Goal: Task Accomplishment & Management: Use online tool/utility

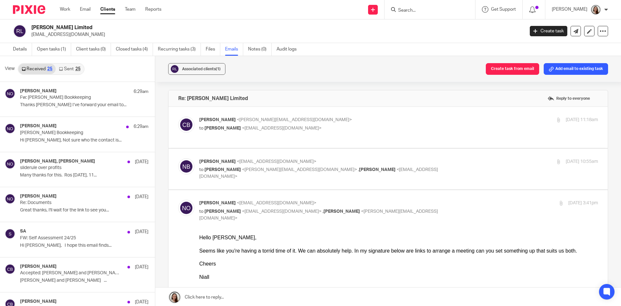
scroll to position [1, 0]
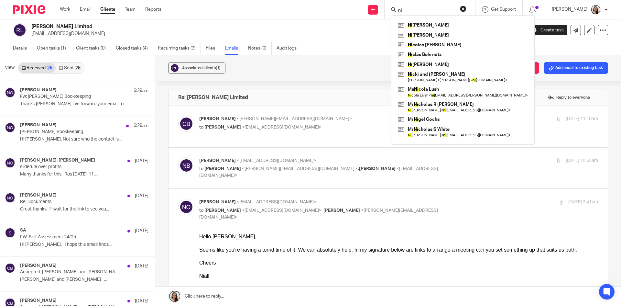
type input "n"
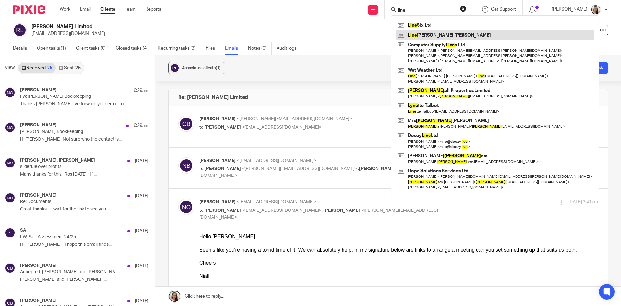
type input "line"
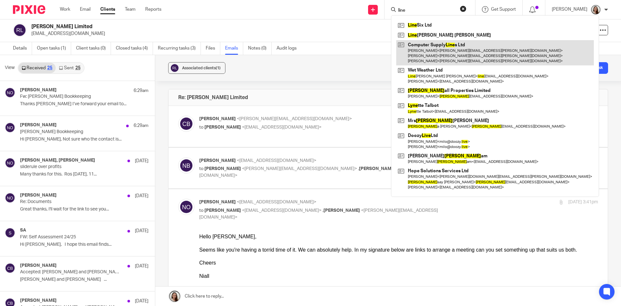
drag, startPoint x: 459, startPoint y: 34, endPoint x: 440, endPoint y: 60, distance: 31.7
click at [459, 34] on link at bounding box center [495, 35] width 198 height 10
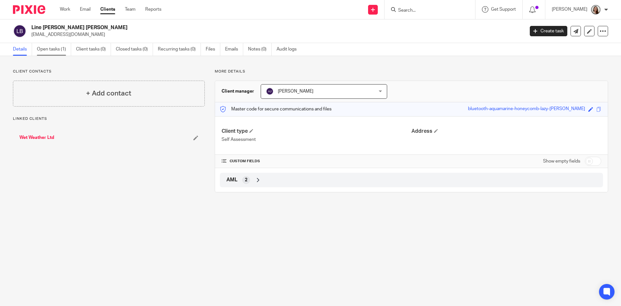
click at [57, 49] on link "Open tasks (1)" at bounding box center [54, 49] width 34 height 13
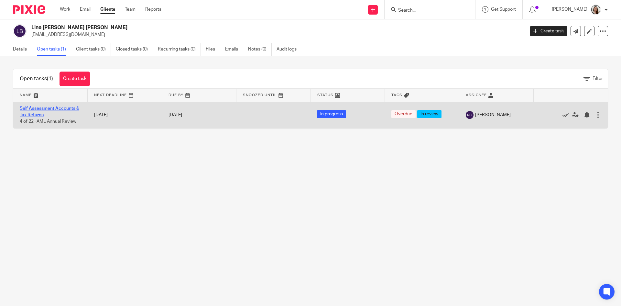
click at [59, 108] on link "Self Assessment Accounts & Tax Returns" at bounding box center [50, 111] width 60 height 11
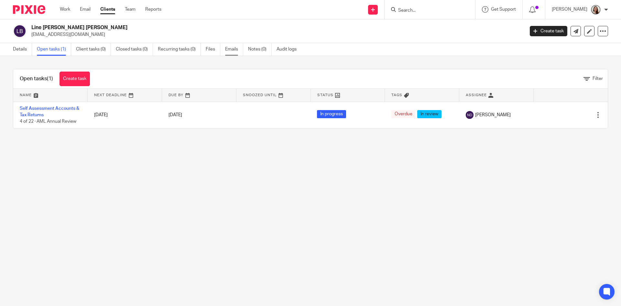
click at [228, 46] on link "Emails" at bounding box center [234, 49] width 18 height 13
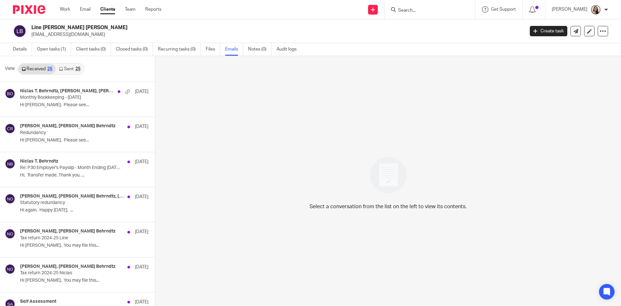
drag, startPoint x: 73, startPoint y: 68, endPoint x: 149, endPoint y: 85, distance: 77.8
click at [73, 69] on link "Sent 25" at bounding box center [70, 69] width 28 height 10
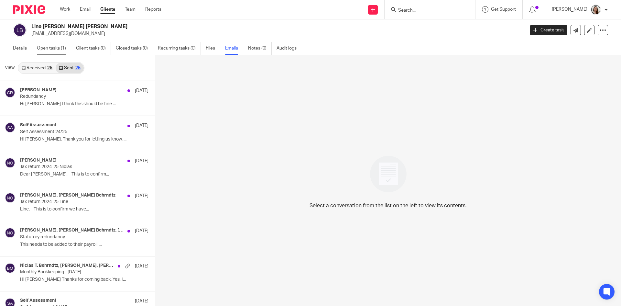
click at [43, 48] on link "Open tasks (1)" at bounding box center [54, 48] width 34 height 13
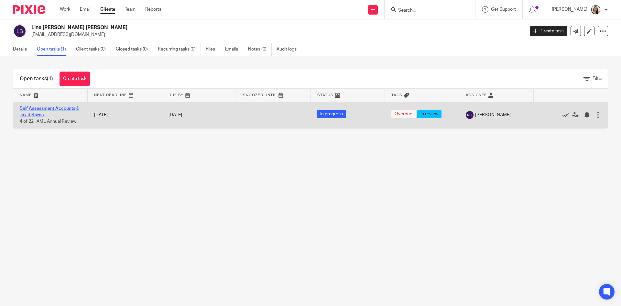
drag, startPoint x: 64, startPoint y: 109, endPoint x: 68, endPoint y: 115, distance: 7.7
click at [64, 108] on link "Self Assessment Accounts & Tax Returns" at bounding box center [50, 111] width 60 height 11
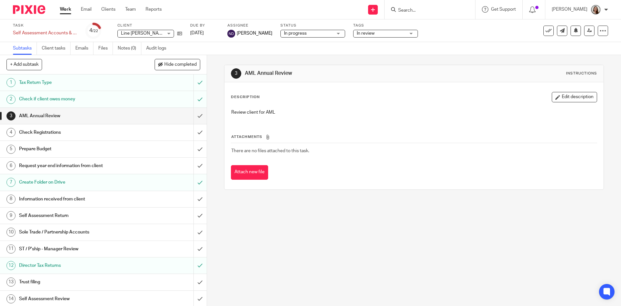
click at [67, 12] on link "Work" at bounding box center [65, 9] width 11 height 6
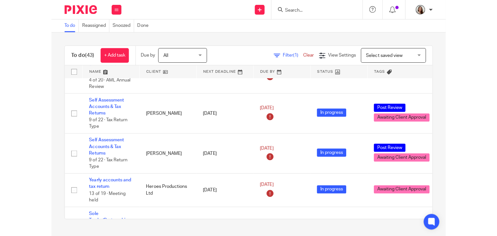
scroll to position [65, 0]
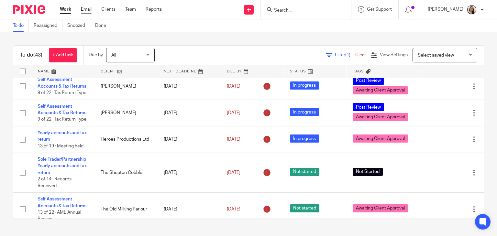
click at [88, 9] on link "Email" at bounding box center [86, 9] width 11 height 6
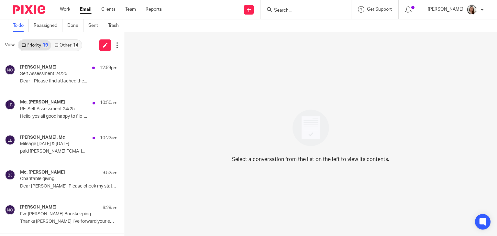
click at [67, 42] on link "Other 14" at bounding box center [66, 45] width 30 height 10
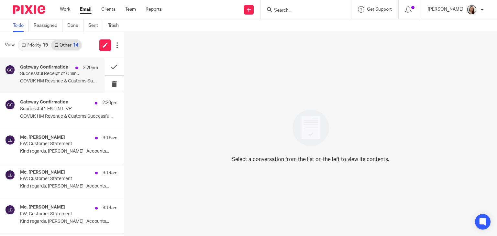
drag, startPoint x: 60, startPoint y: 69, endPoint x: 95, endPoint y: 70, distance: 35.9
click at [59, 69] on h4 "Gateway Confirmation" at bounding box center [44, 67] width 48 height 5
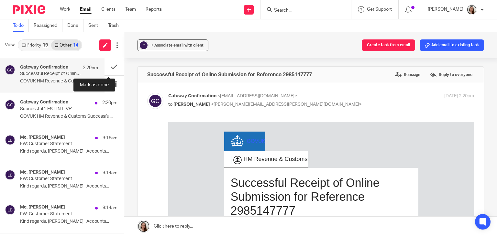
drag, startPoint x: 107, startPoint y: 66, endPoint x: 67, endPoint y: 81, distance: 42.6
click at [107, 66] on button at bounding box center [113, 66] width 19 height 17
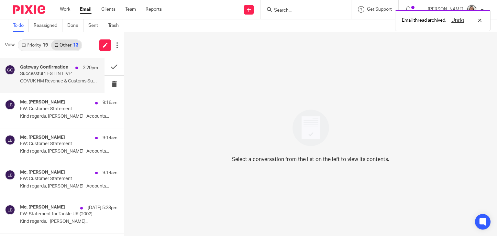
click at [46, 73] on p "Successful 'TEST IN LIVE'" at bounding box center [51, 73] width 62 height 5
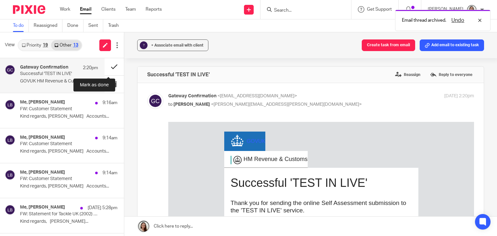
click at [109, 66] on button at bounding box center [113, 66] width 19 height 17
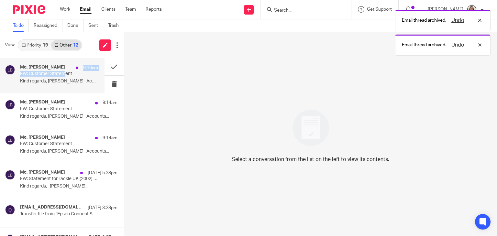
click at [63, 71] on div "Me, Lory Baker 9:16am FW: Customer Statement Kind regards, Lory Baker Accounts.…" at bounding box center [59, 76] width 78 height 22
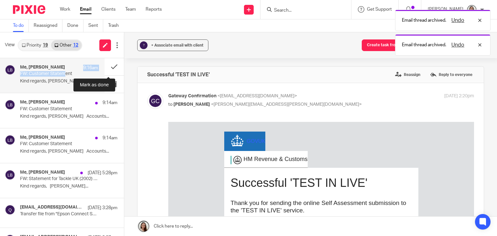
drag, startPoint x: 108, startPoint y: 68, endPoint x: 59, endPoint y: 85, distance: 52.2
click at [108, 68] on button at bounding box center [113, 66] width 19 height 17
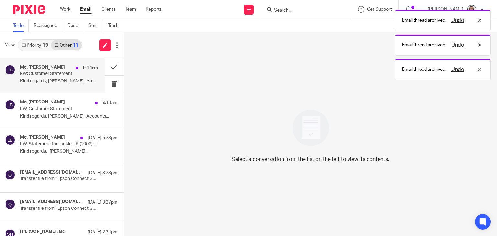
click at [49, 75] on p "FW: Customer Statement" at bounding box center [51, 73] width 62 height 5
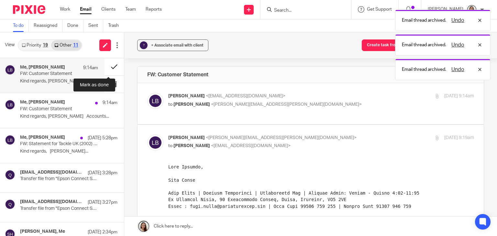
click at [107, 63] on button at bounding box center [113, 66] width 19 height 17
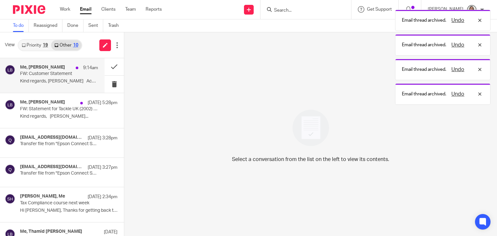
click at [55, 73] on p "FW: Customer Statement" at bounding box center [51, 73] width 62 height 5
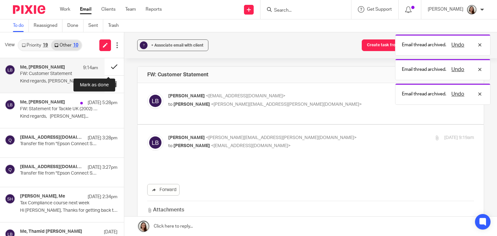
click at [111, 65] on button at bounding box center [113, 66] width 19 height 17
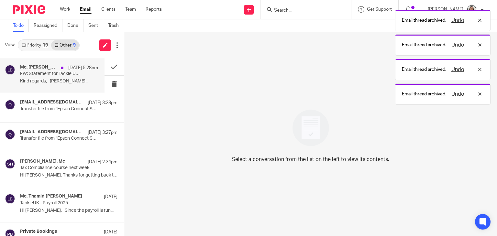
click at [51, 73] on p "FW: Statement for Tackle UK (2002) Ltd" at bounding box center [51, 73] width 62 height 5
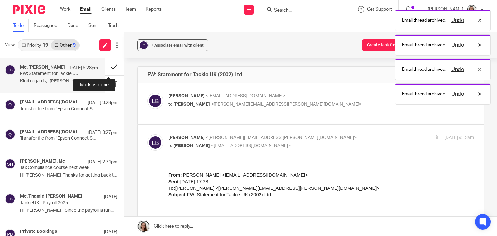
click at [106, 65] on button at bounding box center [113, 66] width 19 height 17
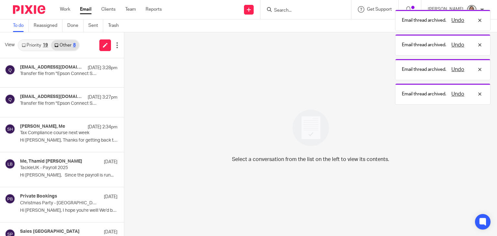
click at [37, 44] on link "Priority 19" at bounding box center [34, 45] width 33 height 10
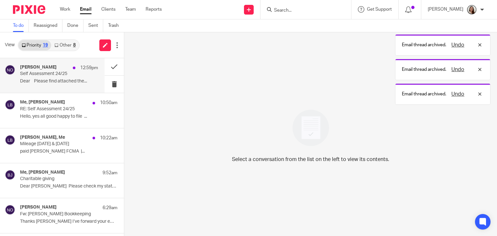
click at [41, 70] on div "Niall O'Driscoll 12:59pm" at bounding box center [59, 68] width 78 height 6
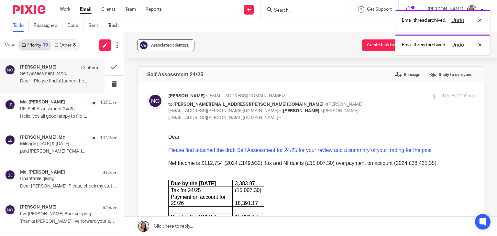
click at [187, 47] on div "Associated clients (1)" at bounding box center [170, 45] width 38 height 6
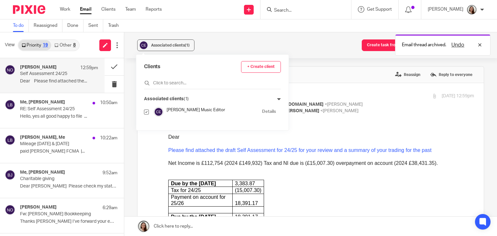
drag, startPoint x: 215, startPoint y: 40, endPoint x: 112, endPoint y: 75, distance: 109.2
click at [215, 40] on div "Associated clients (1) Create task from email Add email to existing task" at bounding box center [310, 45] width 373 height 26
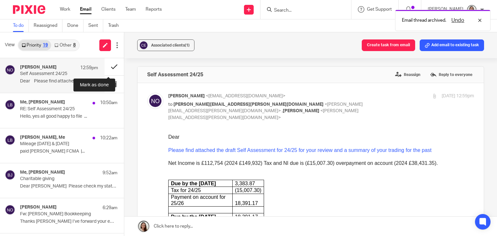
click at [106, 68] on button at bounding box center [113, 66] width 19 height 17
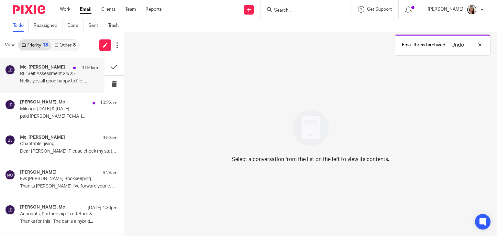
click at [43, 70] on div "Me, Araceli Calvo 10:50am" at bounding box center [59, 68] width 78 height 6
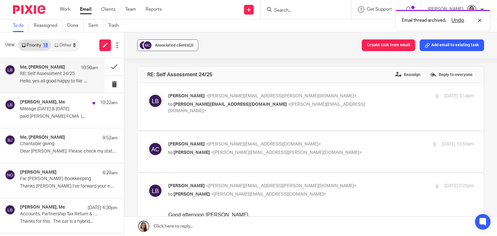
click at [176, 48] on div "Associated clients (2)" at bounding box center [174, 45] width 38 height 6
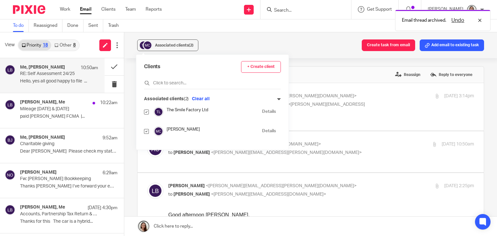
click at [145, 112] on input "checkbox" at bounding box center [146, 112] width 5 height 5
checkbox input "false"
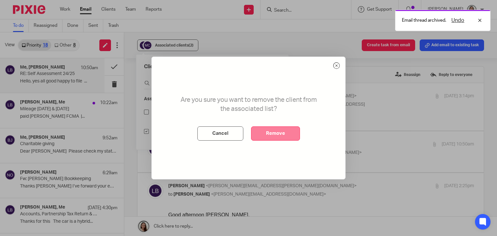
click at [282, 131] on button "Remove" at bounding box center [275, 133] width 49 height 14
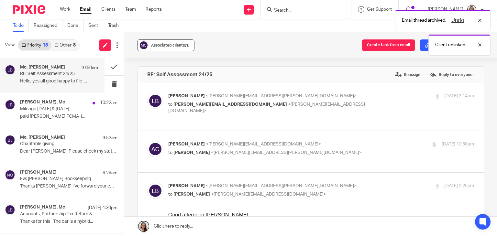
click at [176, 43] on span "Associated clients (1)" at bounding box center [170, 45] width 38 height 4
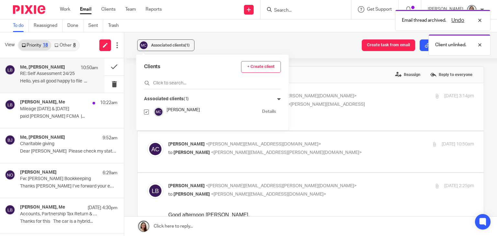
click at [233, 43] on div "Associated clients (1) Create task from email Add email to existing task" at bounding box center [310, 45] width 373 height 26
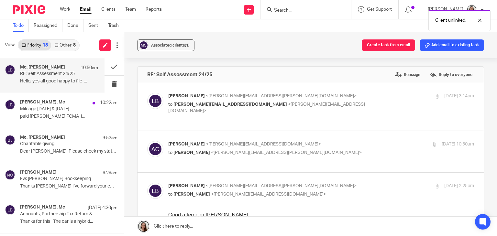
click at [71, 71] on p "RE: Self Assessment 24/25" at bounding box center [51, 73] width 62 height 5
click at [107, 66] on button at bounding box center [113, 66] width 19 height 17
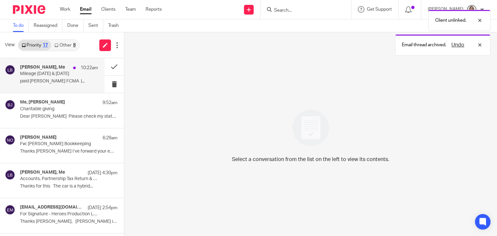
click at [44, 76] on p "Mileage August & September 2025" at bounding box center [51, 73] width 62 height 5
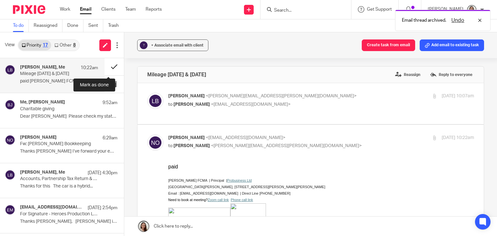
click at [107, 65] on button at bounding box center [113, 66] width 19 height 17
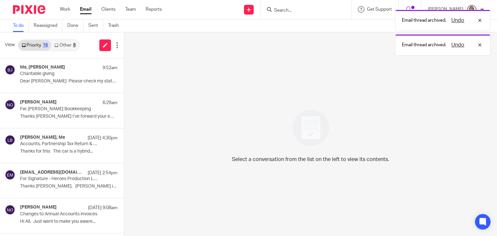
click at [310, 11] on div "Email thread archived. Undo Email thread archived. Undo" at bounding box center [369, 30] width 242 height 49
drag, startPoint x: 308, startPoint y: 8, endPoint x: 378, endPoint y: 8, distance: 69.5
click at [308, 8] on div "Email thread archived. Undo" at bounding box center [369, 18] width 242 height 25
click at [481, 17] on div "Undo" at bounding box center [465, 20] width 38 height 8
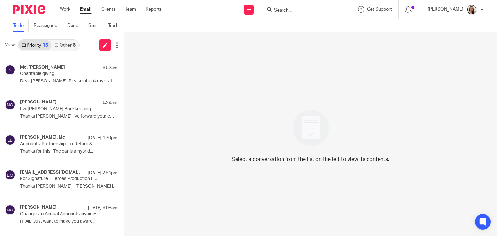
drag, startPoint x: 290, startPoint y: 8, endPoint x: 296, endPoint y: 12, distance: 7.3
click at [291, 8] on input "Search" at bounding box center [302, 11] width 58 height 6
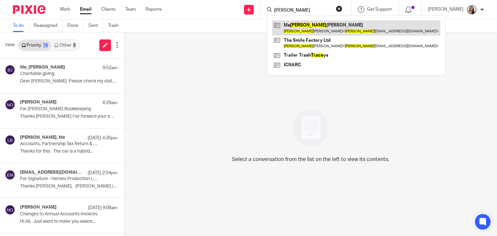
type input "arace"
click at [312, 25] on link at bounding box center [356, 27] width 168 height 15
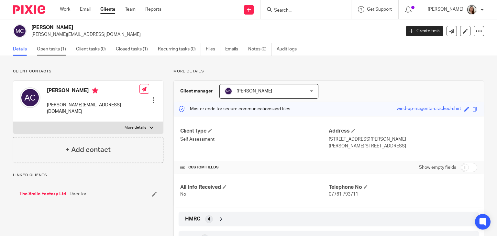
click at [56, 52] on link "Open tasks (1)" at bounding box center [54, 49] width 34 height 13
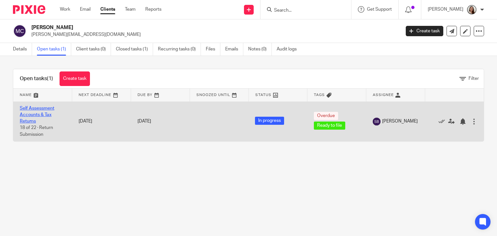
click at [45, 110] on td "Self Assessment Accounts & Tax Returns 18 of 22 · Return Submission" at bounding box center [42, 122] width 59 height 40
click at [44, 113] on link "Self Assessment Accounts & Tax Returns" at bounding box center [37, 115] width 35 height 18
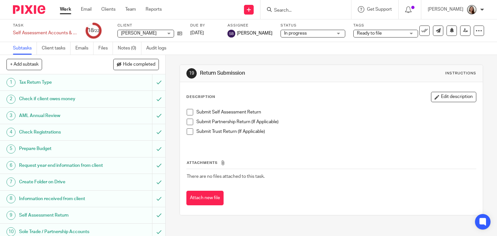
click at [157, 35] on span "[PERSON_NAME]" at bounding box center [139, 33] width 36 height 5
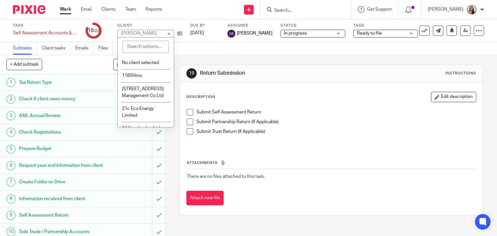
click at [328, 94] on div "Description Edit description" at bounding box center [331, 97] width 290 height 10
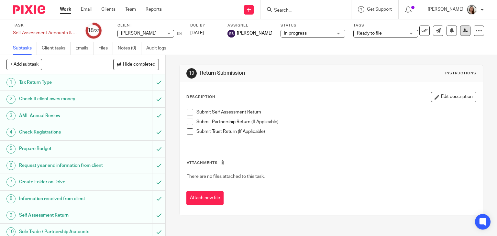
click at [460, 31] on link at bounding box center [465, 31] width 10 height 10
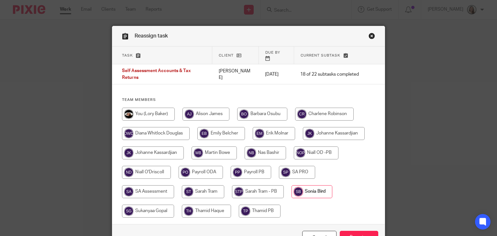
click at [150, 108] on input "radio" at bounding box center [148, 114] width 53 height 13
radio input "true"
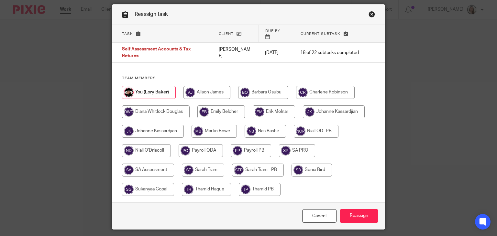
scroll to position [36, 0]
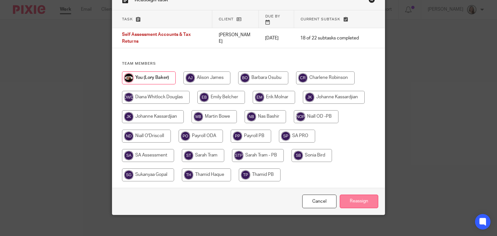
click at [359, 196] on input "Reassign" at bounding box center [359, 202] width 38 height 14
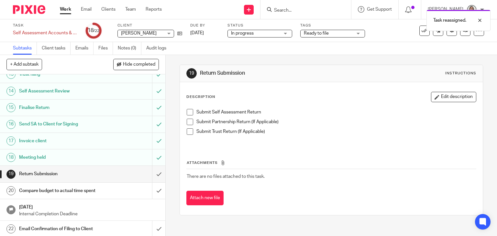
scroll to position [214, 0]
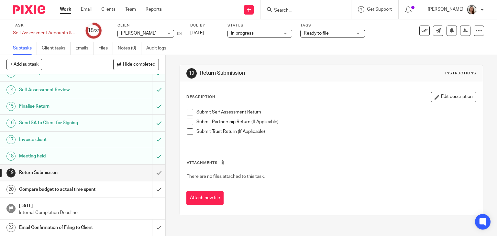
click at [187, 113] on span at bounding box center [190, 112] width 6 height 6
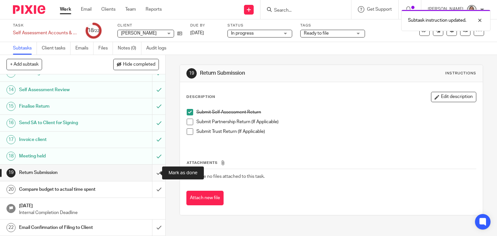
click at [154, 171] on input "submit" at bounding box center [82, 173] width 165 height 16
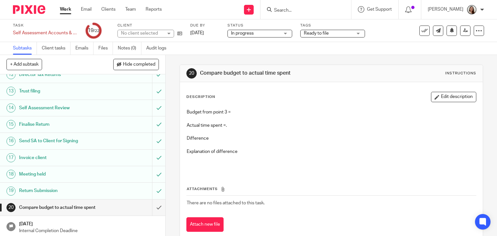
scroll to position [214, 0]
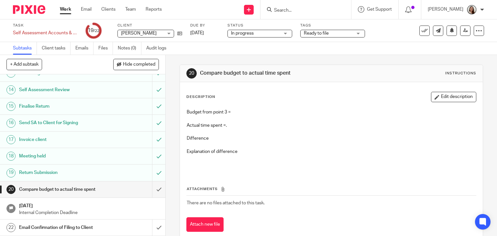
click at [69, 227] on h1 "Email Confirmation of Filing to Client" at bounding box center [61, 228] width 84 height 10
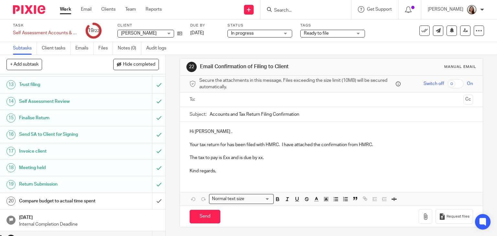
scroll to position [214, 0]
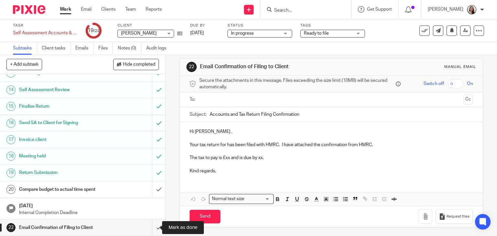
drag, startPoint x: 156, startPoint y: 227, endPoint x: 109, endPoint y: 225, distance: 46.6
click at [156, 227] on input "submit" at bounding box center [82, 228] width 165 height 16
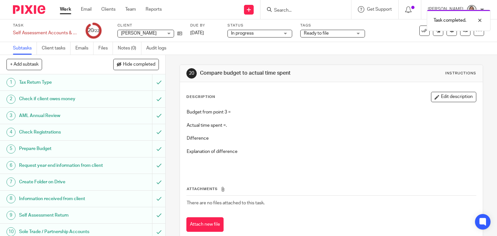
click at [55, 147] on h1 "Prepare Budget" at bounding box center [61, 149] width 84 height 10
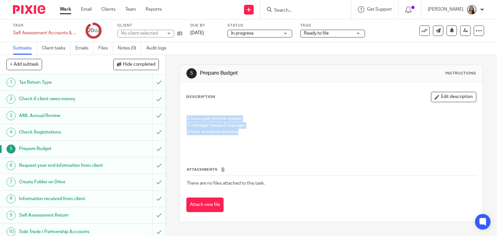
drag, startPoint x: 236, startPoint y: 134, endPoint x: 174, endPoint y: 116, distance: 64.5
click at [174, 117] on div "5 Prepare Budget Instructions Description Edit description .5 hours per income …" at bounding box center [331, 145] width 331 height 181
copy div ".5 hours per income stream .5 manager review .5 manager .5 hour accounts meeting"
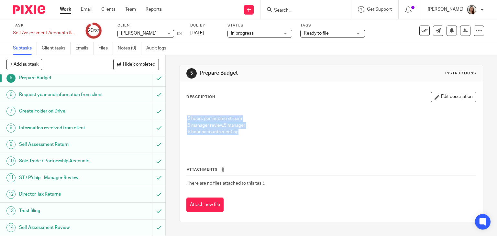
scroll to position [214, 0]
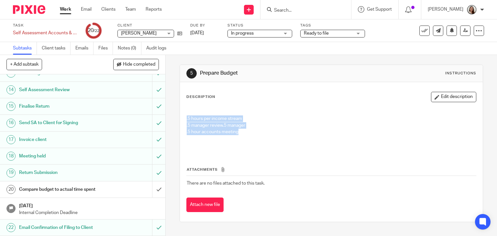
click at [55, 189] on h1 "Compare budget to actual time spent" at bounding box center [61, 190] width 84 height 10
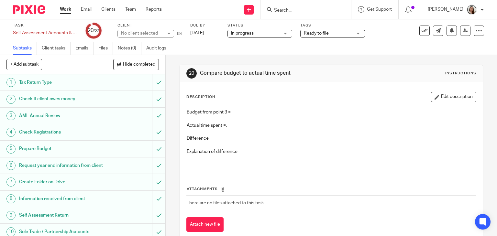
click at [437, 93] on button "Edit description" at bounding box center [453, 97] width 45 height 10
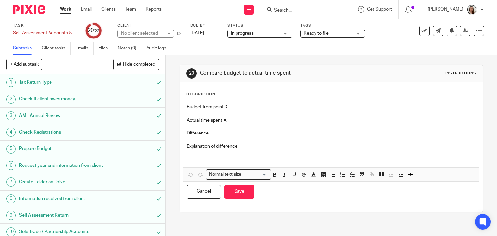
click at [232, 107] on p "Budget from point 3 =" at bounding box center [331, 107] width 289 height 6
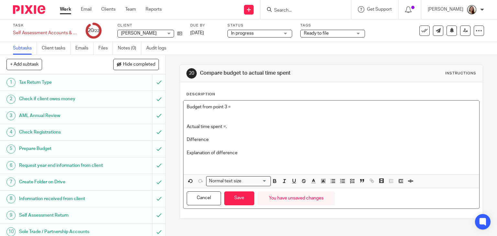
paste div
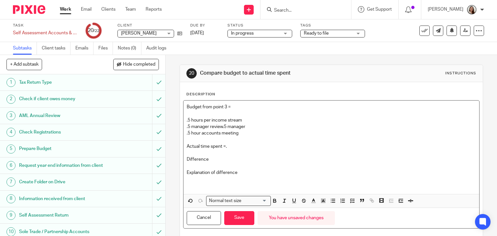
click at [239, 148] on p "Actual time spent =." at bounding box center [331, 146] width 289 height 6
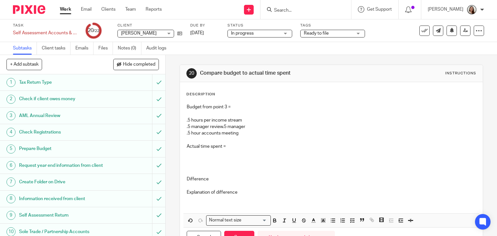
click at [234, 145] on p "Actual time spent =" at bounding box center [331, 146] width 289 height 6
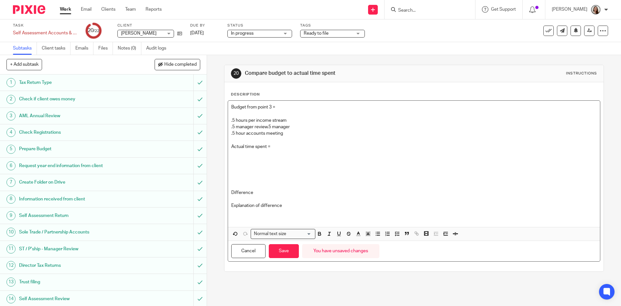
click at [239, 152] on p at bounding box center [413, 153] width 365 height 6
click at [243, 157] on p at bounding box center [413, 159] width 365 height 6
click at [245, 156] on p at bounding box center [413, 153] width 365 height 6
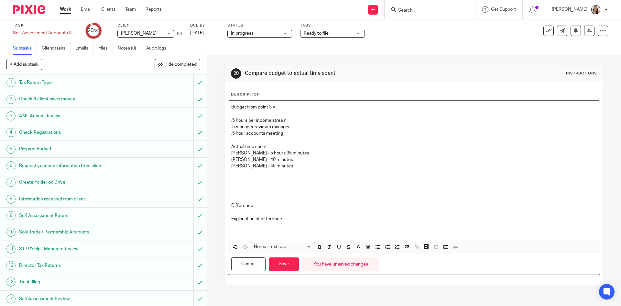
click at [238, 180] on p at bounding box center [413, 179] width 365 height 6
click at [238, 173] on p at bounding box center [413, 172] width 365 height 6
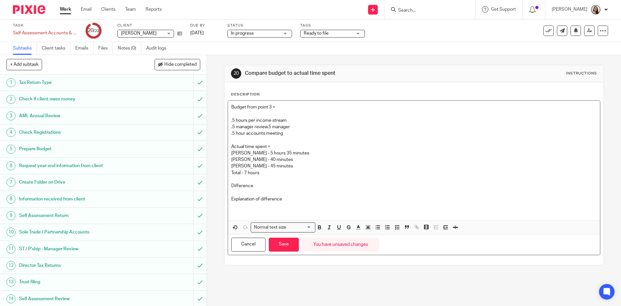
click at [264, 190] on p at bounding box center [413, 192] width 365 height 6
click at [267, 184] on p "Difference" at bounding box center [413, 185] width 365 height 6
drag, startPoint x: 265, startPoint y: 171, endPoint x: 225, endPoint y: 173, distance: 39.5
click at [225, 173] on div "Description Budget from point 3 = .5 hours per income stream .5 manager review …" at bounding box center [413, 173] width 379 height 182
click at [291, 198] on p "Explanation of difference" at bounding box center [413, 199] width 365 height 6
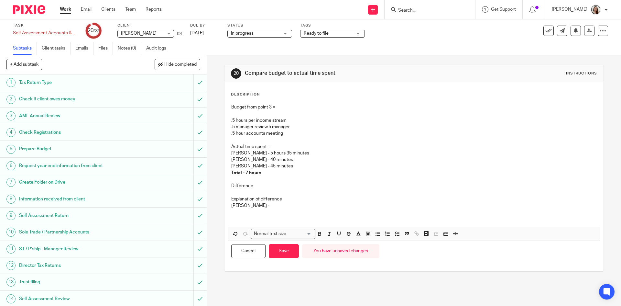
drag, startPoint x: 243, startPoint y: 204, endPoint x: 253, endPoint y: 202, distance: 10.0
click at [244, 204] on p "Erik -" at bounding box center [413, 205] width 365 height 6
click at [352, 206] on p "Erik - Preparation, meeting with client and tax planning" at bounding box center [413, 205] width 365 height 6
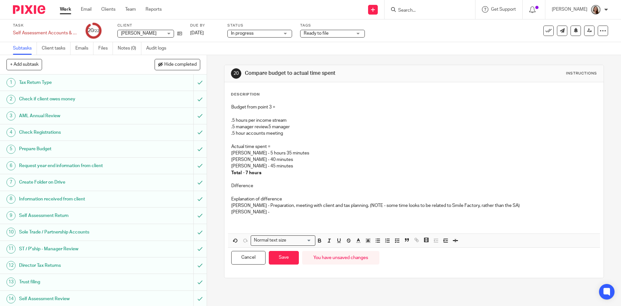
click at [249, 214] on p "Lory -" at bounding box center [413, 212] width 365 height 6
click at [362, 209] on p "Lory - Reading Erik's info on client to understand situation," at bounding box center [413, 212] width 365 height 6
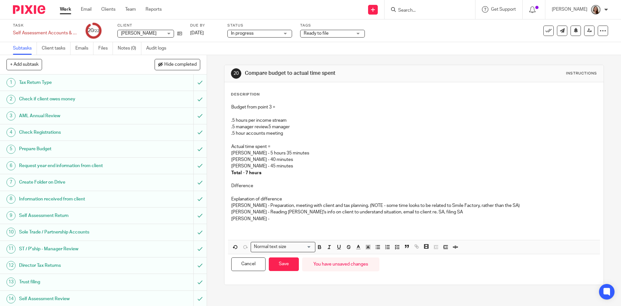
click at [255, 218] on p "Martin -" at bounding box center [413, 218] width 365 height 6
click at [274, 161] on p "[PERSON_NAME] - 40 minutes" at bounding box center [413, 159] width 365 height 6
drag, startPoint x: 257, startPoint y: 151, endPoint x: 242, endPoint y: 151, distance: 15.9
click at [242, 151] on p "Erik - 5 hours 35 minutes" at bounding box center [413, 153] width 365 height 6
click at [250, 165] on p "Martin - 45 minutes" at bounding box center [413, 166] width 365 height 6
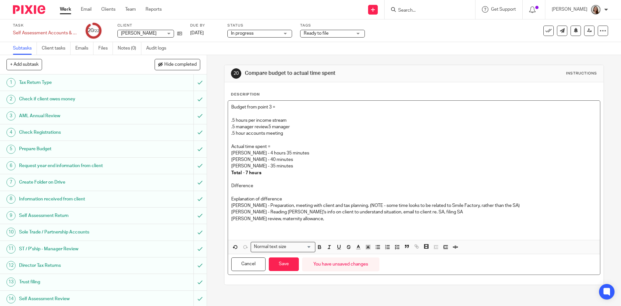
click at [316, 218] on p "Martin - SA review, maternity allowance," at bounding box center [413, 218] width 365 height 6
drag, startPoint x: 281, startPoint y: 220, endPoint x: 269, endPoint y: 220, distance: 11.6
click at [269, 220] on p "Martin - SA review, maternity allowance," at bounding box center [413, 218] width 365 height 6
drag, startPoint x: 297, startPoint y: 216, endPoint x: 303, endPoint y: 223, distance: 9.7
click at [298, 216] on p "Martin - SA review and review NI Position" at bounding box center [413, 218] width 365 height 6
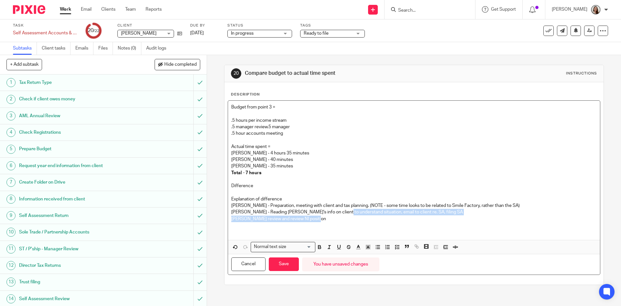
click at [334, 214] on div "Budget from point 3 = .5 hours per income stream .5 manager review .5 manager .…" at bounding box center [414, 170] width 372 height 139
drag, startPoint x: 328, startPoint y: 217, endPoint x: 322, endPoint y: 220, distance: 6.5
click at [327, 217] on p "[PERSON_NAME] review and review NI position" at bounding box center [413, 218] width 365 height 6
click at [316, 221] on p "[PERSON_NAME] review and review NI position" at bounding box center [413, 218] width 365 height 6
click at [266, 125] on p ".5 hours per income stream .5 manager review .5 manager" at bounding box center [413, 123] width 365 height 13
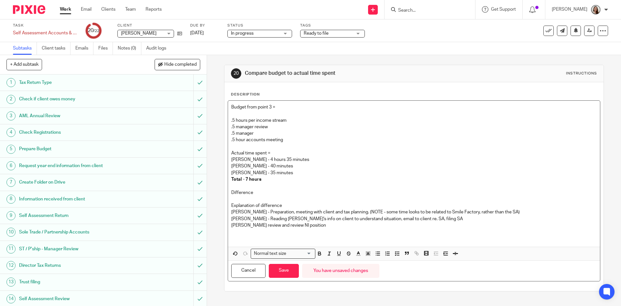
click at [283, 139] on p ".5 hour accounts meeting" at bounding box center [413, 139] width 365 height 6
click at [256, 192] on p "Difference" at bounding box center [413, 192] width 365 height 6
click at [285, 236] on button "Save" at bounding box center [284, 271] width 30 height 14
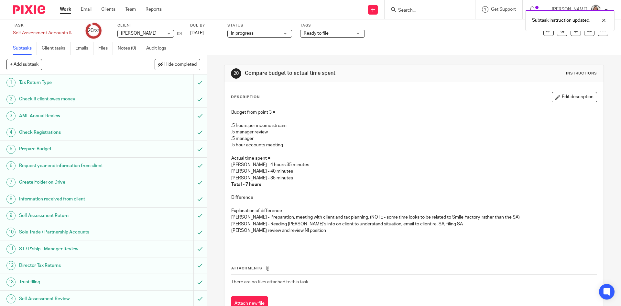
click at [323, 31] on div "Subtask instruction updated." at bounding box center [462, 18] width 304 height 25
click at [326, 34] on span "Ready to file" at bounding box center [316, 33] width 25 height 5
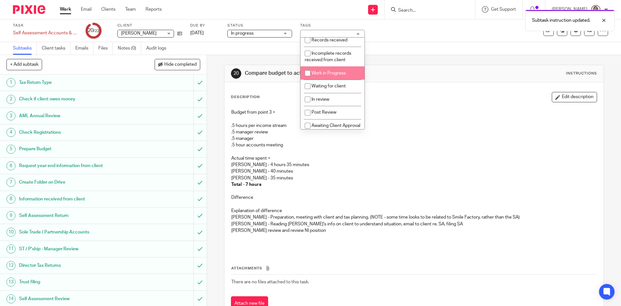
scroll to position [66, 0]
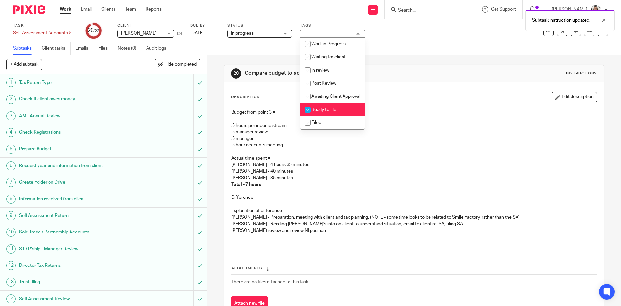
drag, startPoint x: 324, startPoint y: 108, endPoint x: 322, endPoint y: 114, distance: 6.4
click at [324, 108] on span "Ready to file" at bounding box center [323, 109] width 25 height 5
checkbox input "false"
click at [321, 121] on li "Filed" at bounding box center [332, 122] width 64 height 13
checkbox input "true"
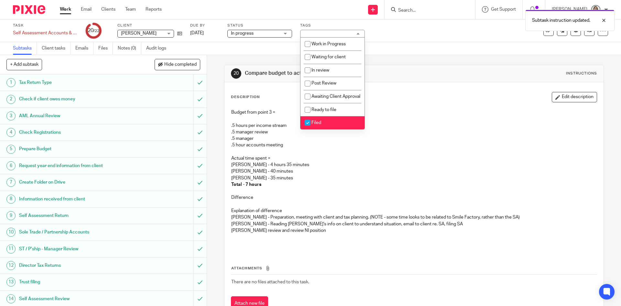
click at [413, 67] on div "20 Compare budget to actual time spent Instructions" at bounding box center [413, 73] width 379 height 17
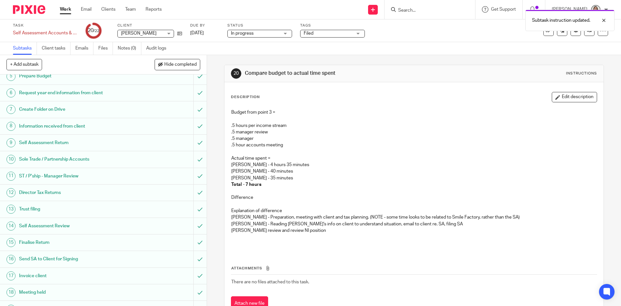
scroll to position [139, 0]
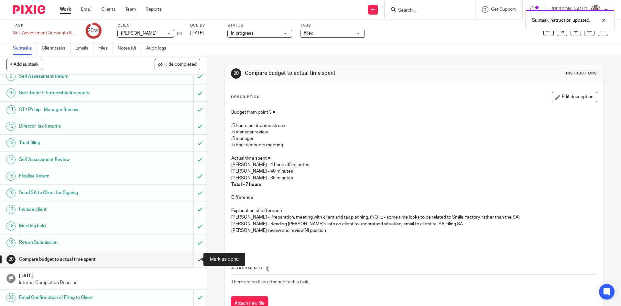
click at [191, 236] on input "submit" at bounding box center [103, 259] width 207 height 16
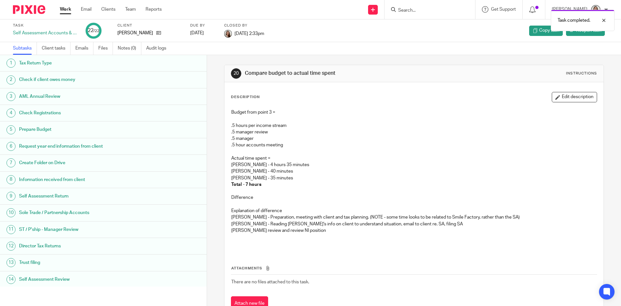
click at [65, 9] on link "Work" at bounding box center [65, 9] width 11 height 6
